Goal: Information Seeking & Learning: Compare options

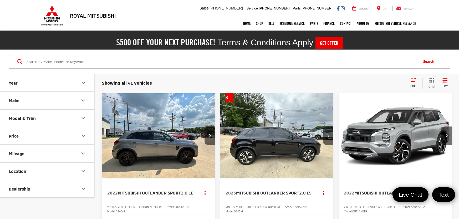
click at [415, 83] on div "Sort" at bounding box center [415, 83] width 15 height 11
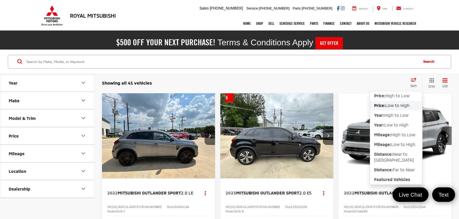
click at [396, 105] on span "Low to High" at bounding box center [398, 105] width 24 height 5
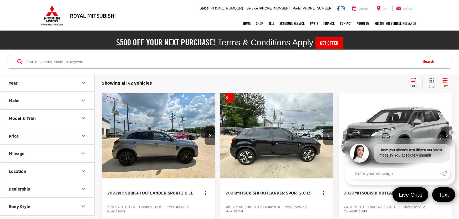
scroll to position [71, 0]
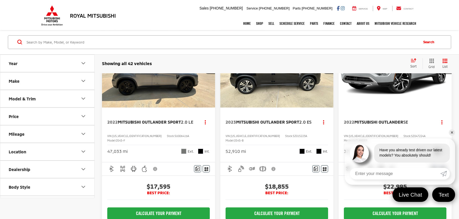
click at [147, 119] on span "Mitsubishi Outlander Sport" at bounding box center [149, 121] width 63 height 5
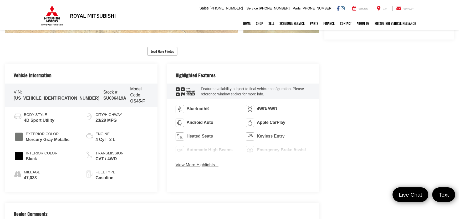
scroll to position [260, 0]
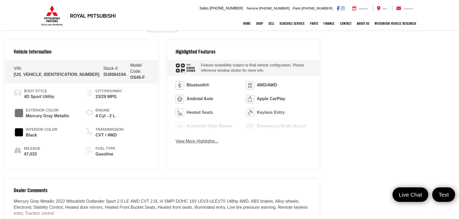
click at [192, 141] on button "View More Highlights..." at bounding box center [197, 141] width 43 height 6
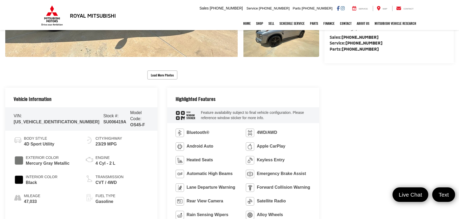
scroll to position [236, 0]
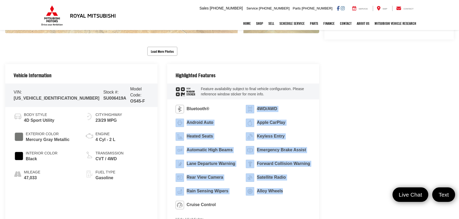
drag, startPoint x: 219, startPoint y: 109, endPoint x: 300, endPoint y: 205, distance: 126.0
click at [300, 205] on ul "Bluetooth® 4WD/AWD Android Auto Apple CarPlay Heated Seats Keyless Entry Automa…" at bounding box center [243, 157] width 135 height 104
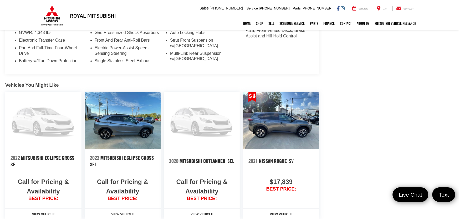
scroll to position [579, 0]
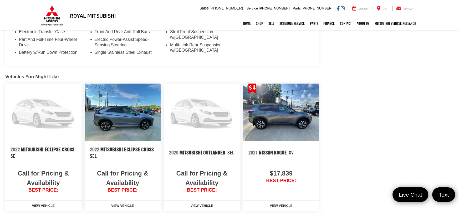
click at [131, 119] on img at bounding box center [123, 111] width 76 height 57
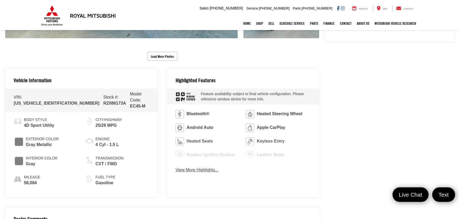
click at [103, 101] on span "RZ086173A" at bounding box center [114, 103] width 23 height 4
